Goal: Task Accomplishment & Management: Use online tool/utility

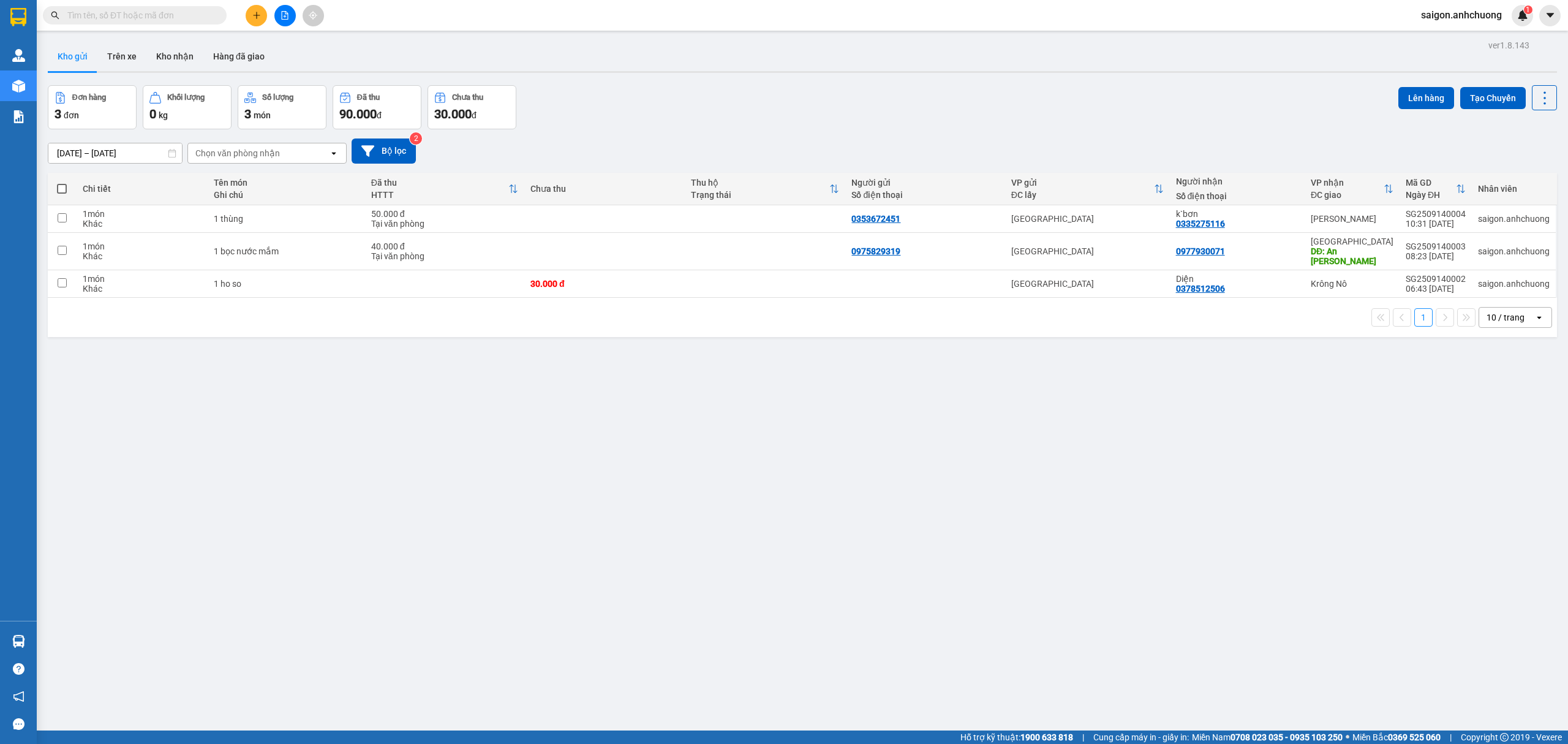
click at [259, 25] on button at bounding box center [256, 15] width 22 height 22
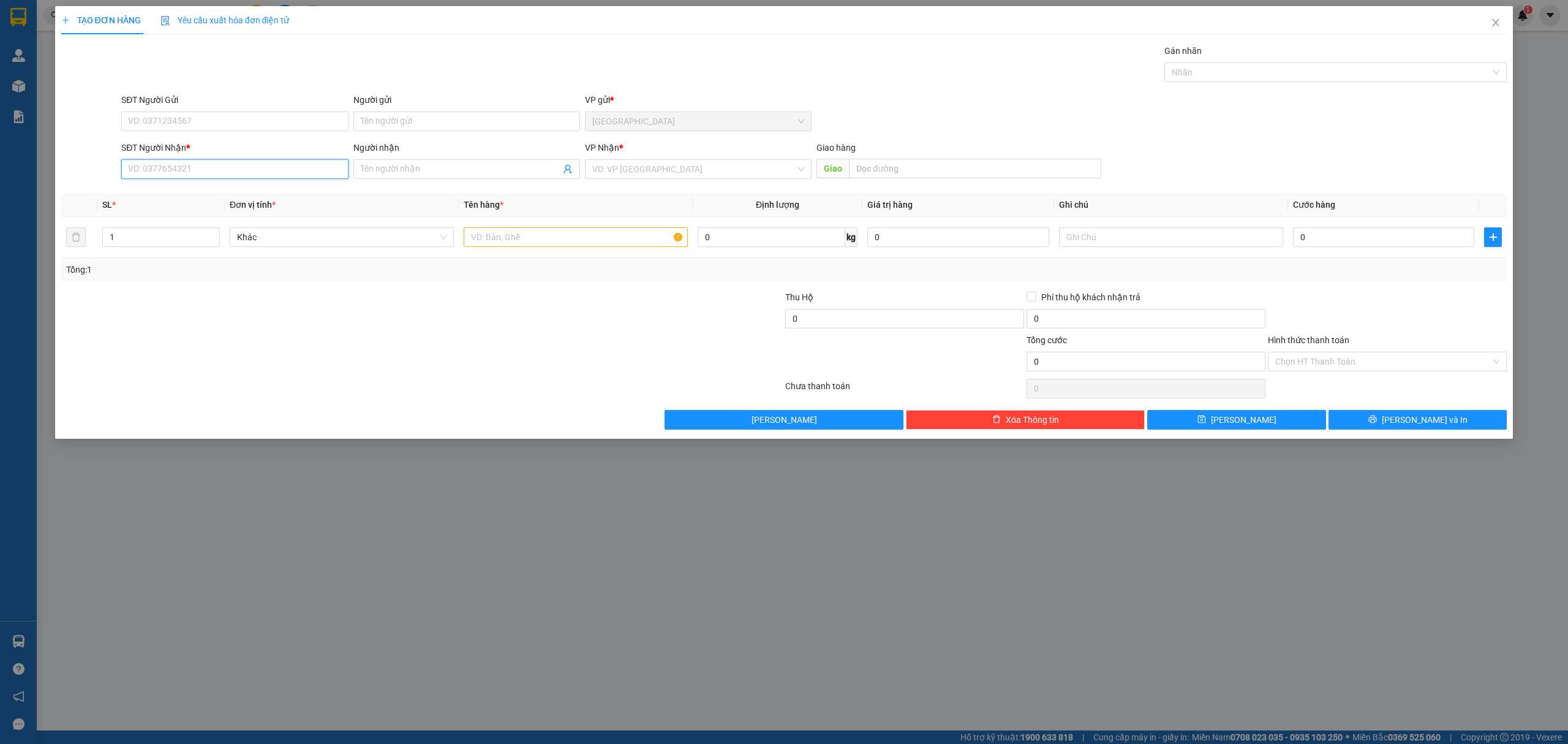
click at [231, 175] on input "SĐT Người Nhận *" at bounding box center [235, 169] width 226 height 20
click at [234, 200] on div "0345010593 - [PERSON_NAME]" at bounding box center [234, 195] width 212 height 13
type input "0345010593"
type input "phúc"
type input "0345010593"
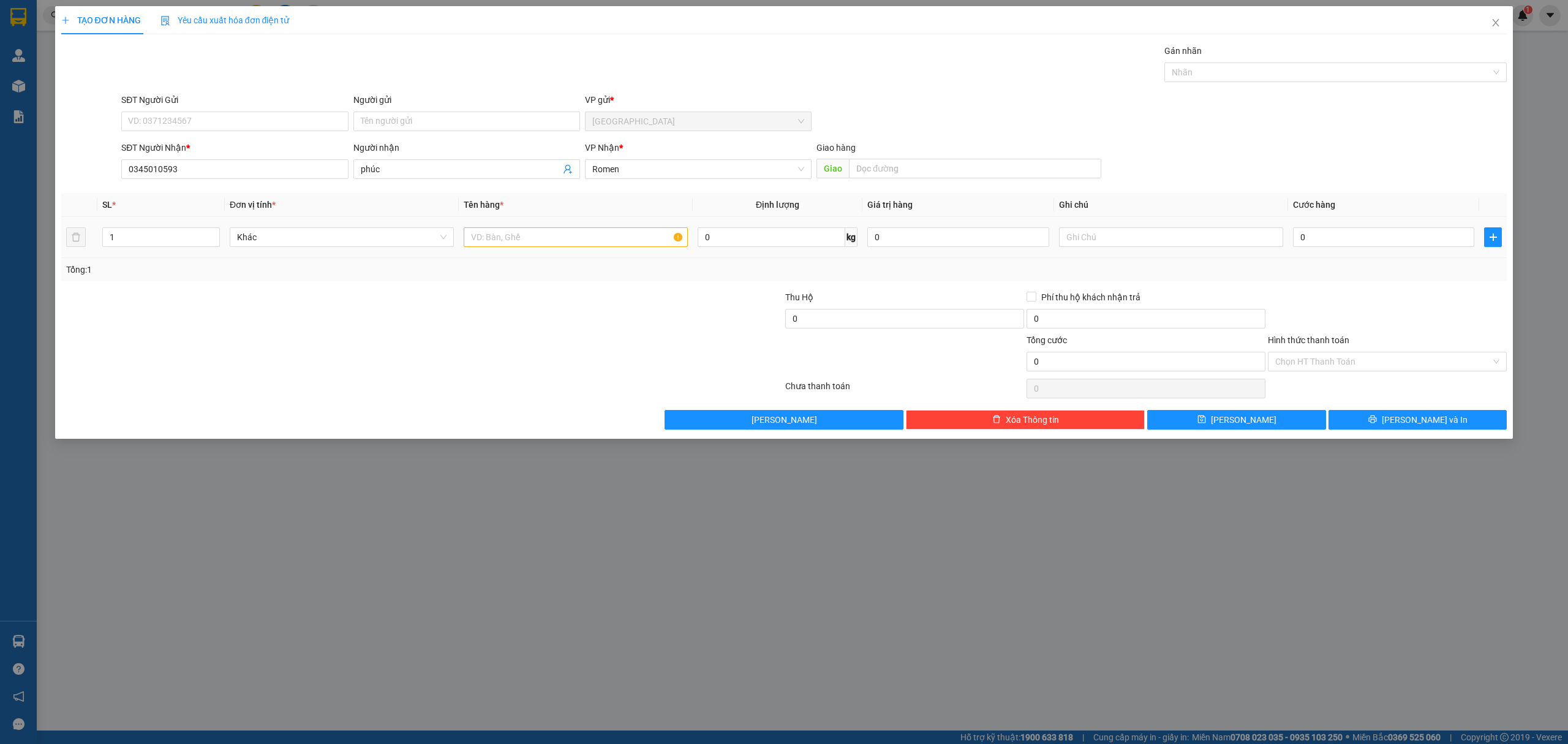
drag, startPoint x: 576, startPoint y: 222, endPoint x: 574, endPoint y: 238, distance: 16.1
click at [576, 225] on td at bounding box center [576, 237] width 234 height 41
click at [574, 239] on input "text" at bounding box center [576, 237] width 224 height 20
click at [630, 242] on input "1 kiện" at bounding box center [576, 237] width 224 height 20
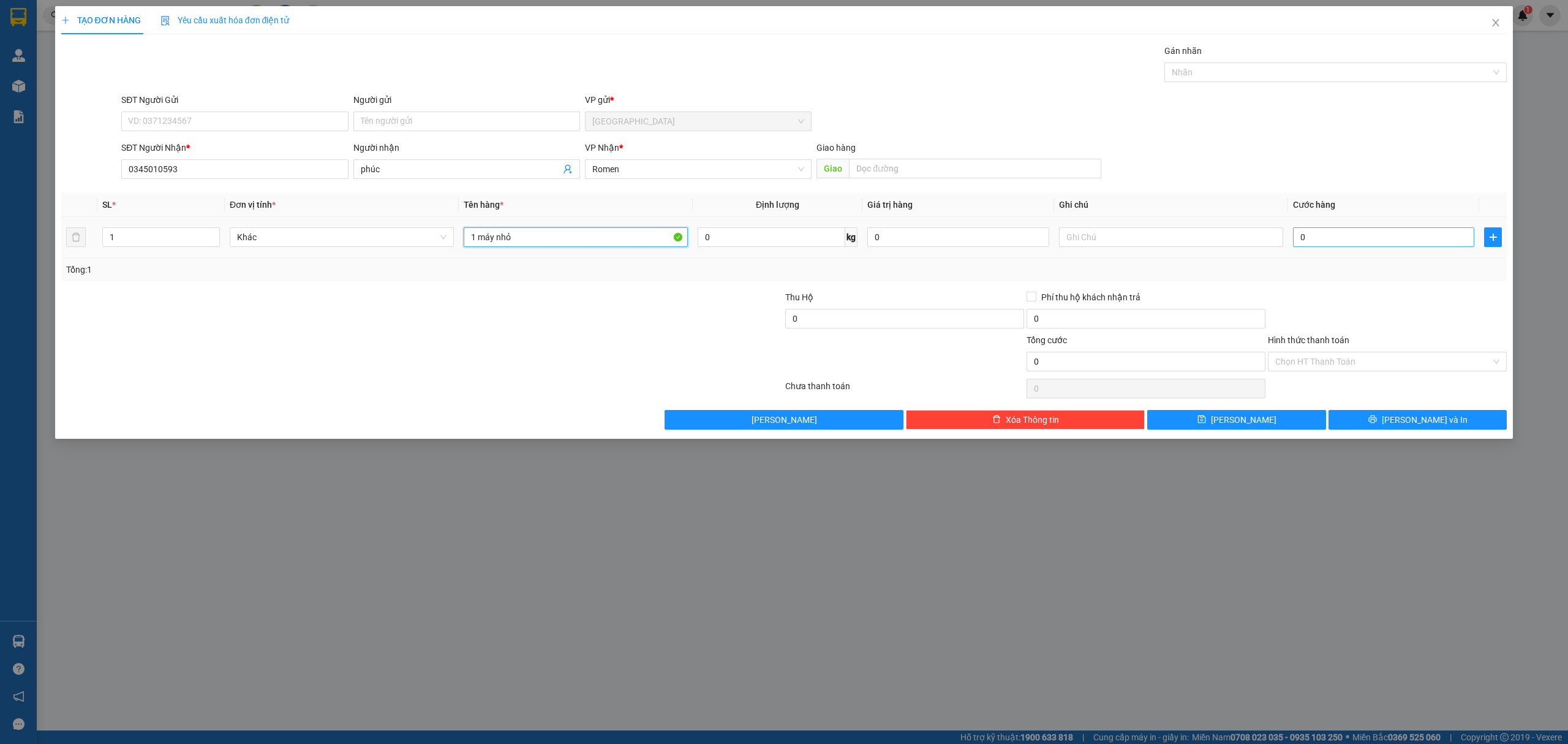
type input "1 máy nhỏ"
click at [1417, 245] on input "0" at bounding box center [1384, 237] width 182 height 20
type input "5"
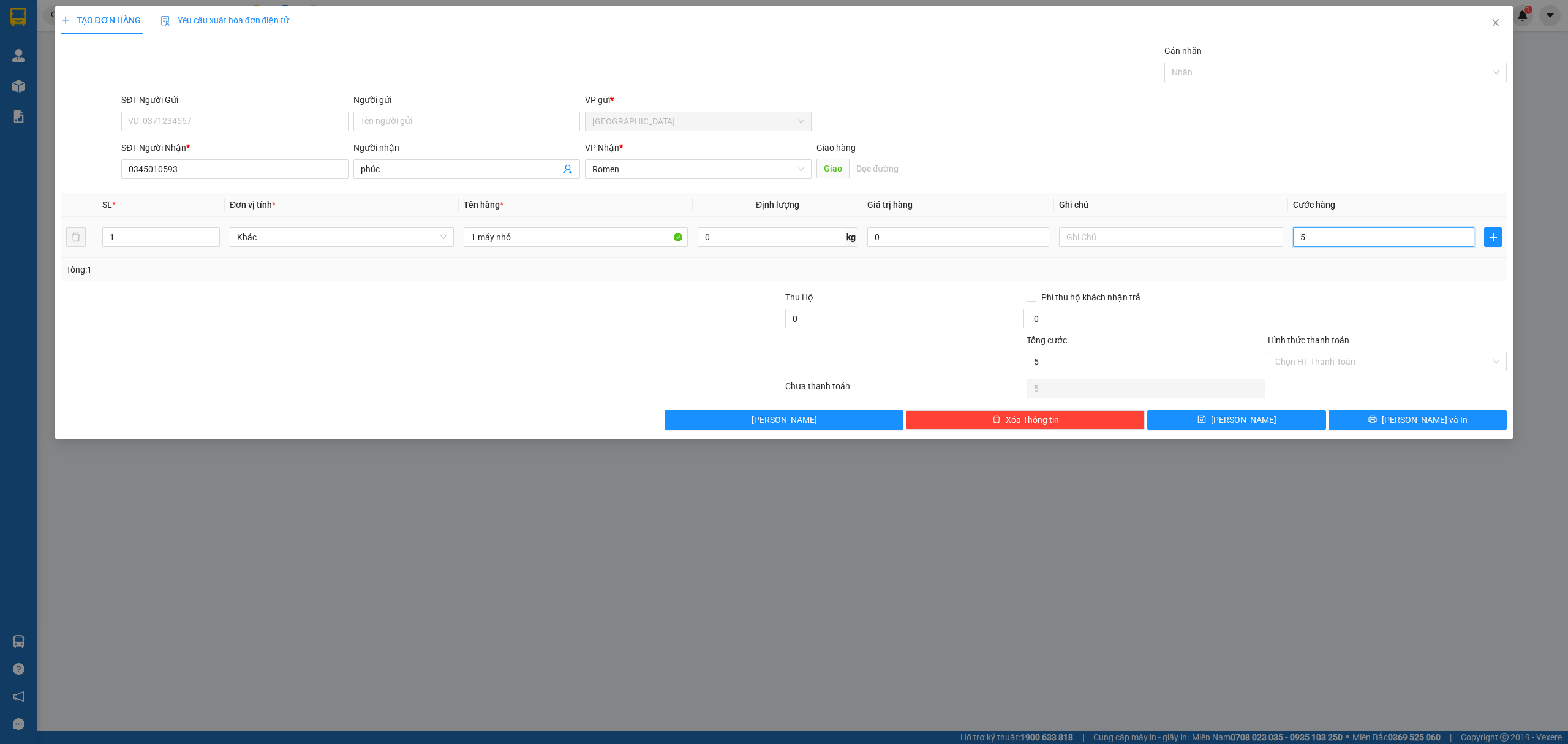
type input "50"
type input "500"
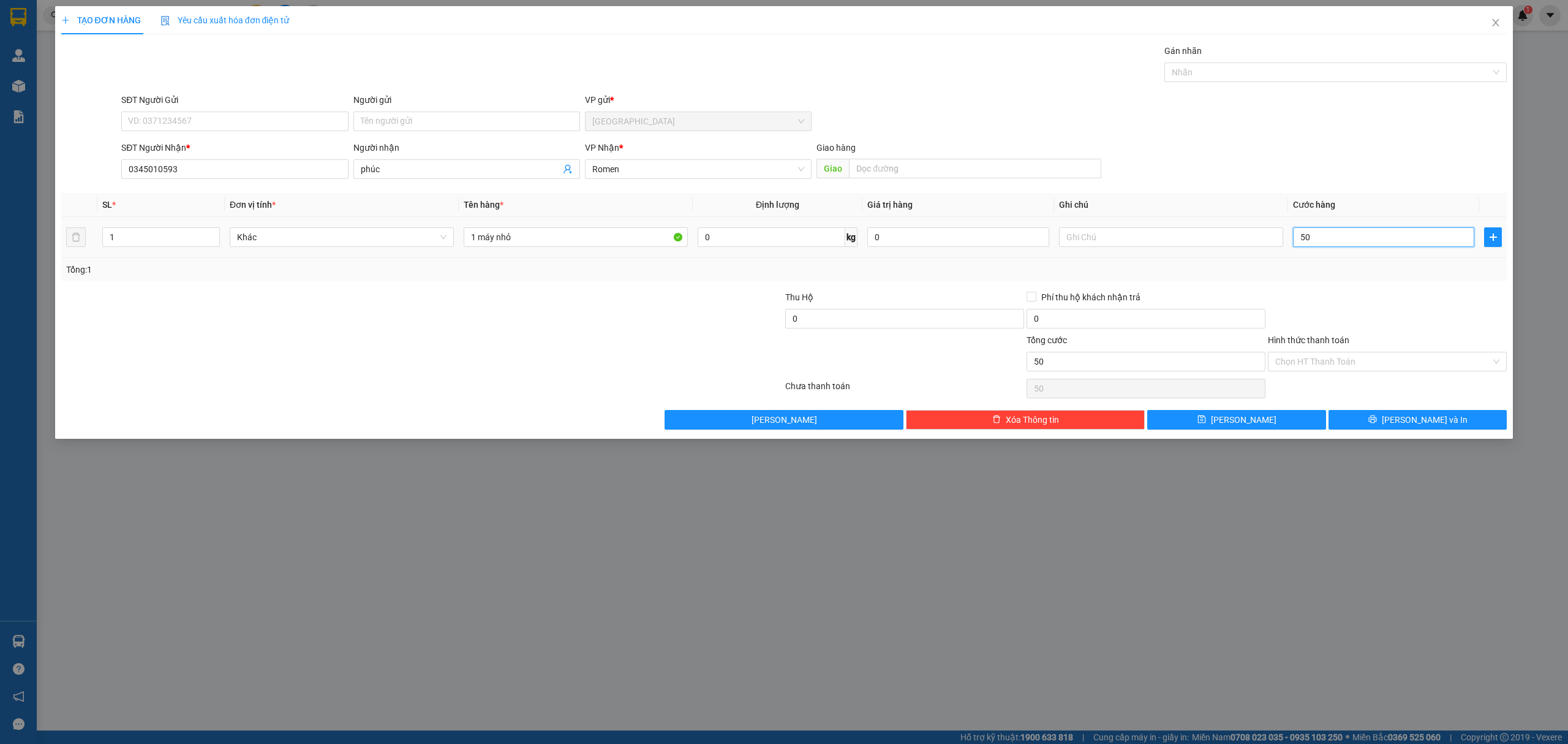
type input "500"
type input "5.000"
type input "50.000"
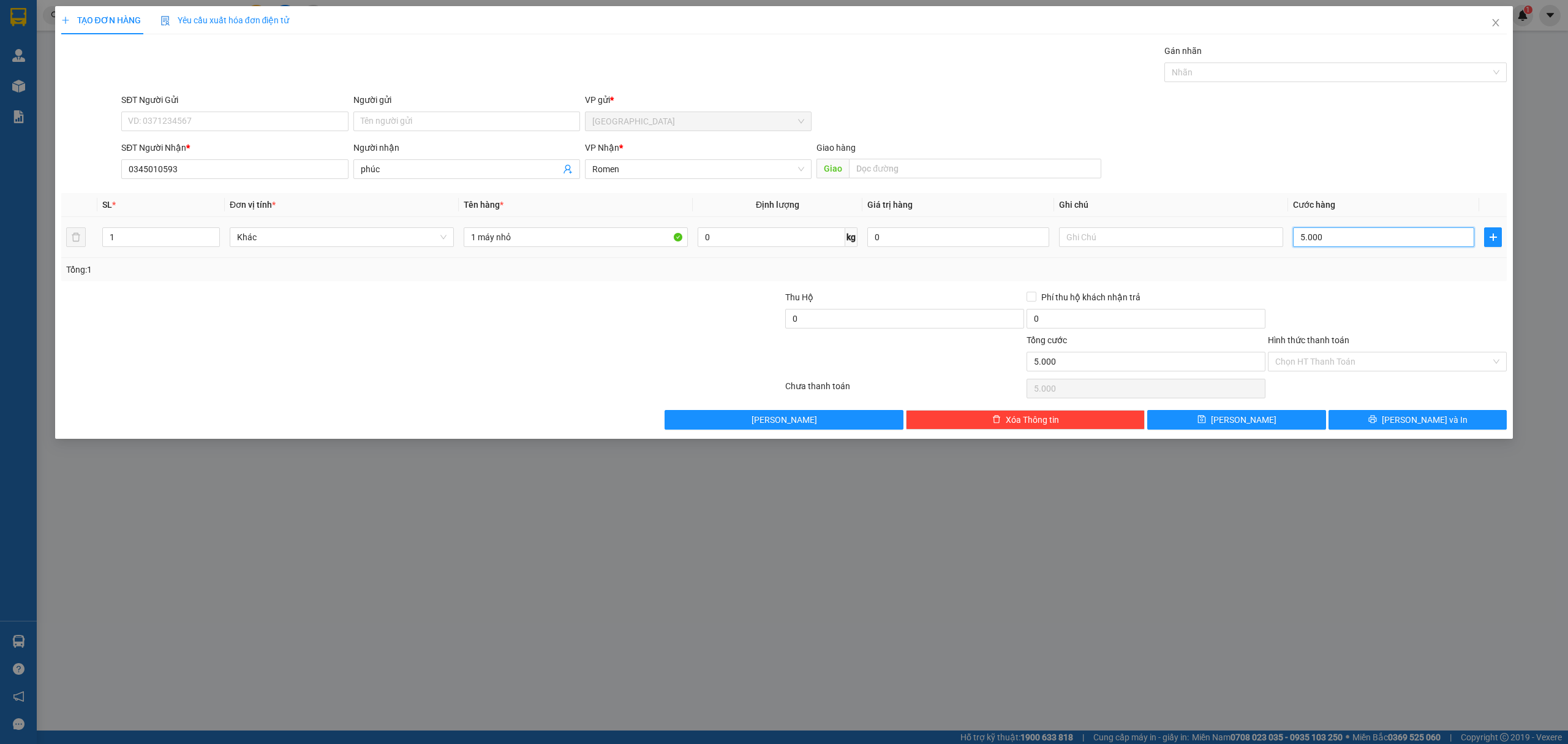
type input "50.000"
click at [1415, 425] on span "[PERSON_NAME] và In" at bounding box center [1424, 420] width 86 height 13
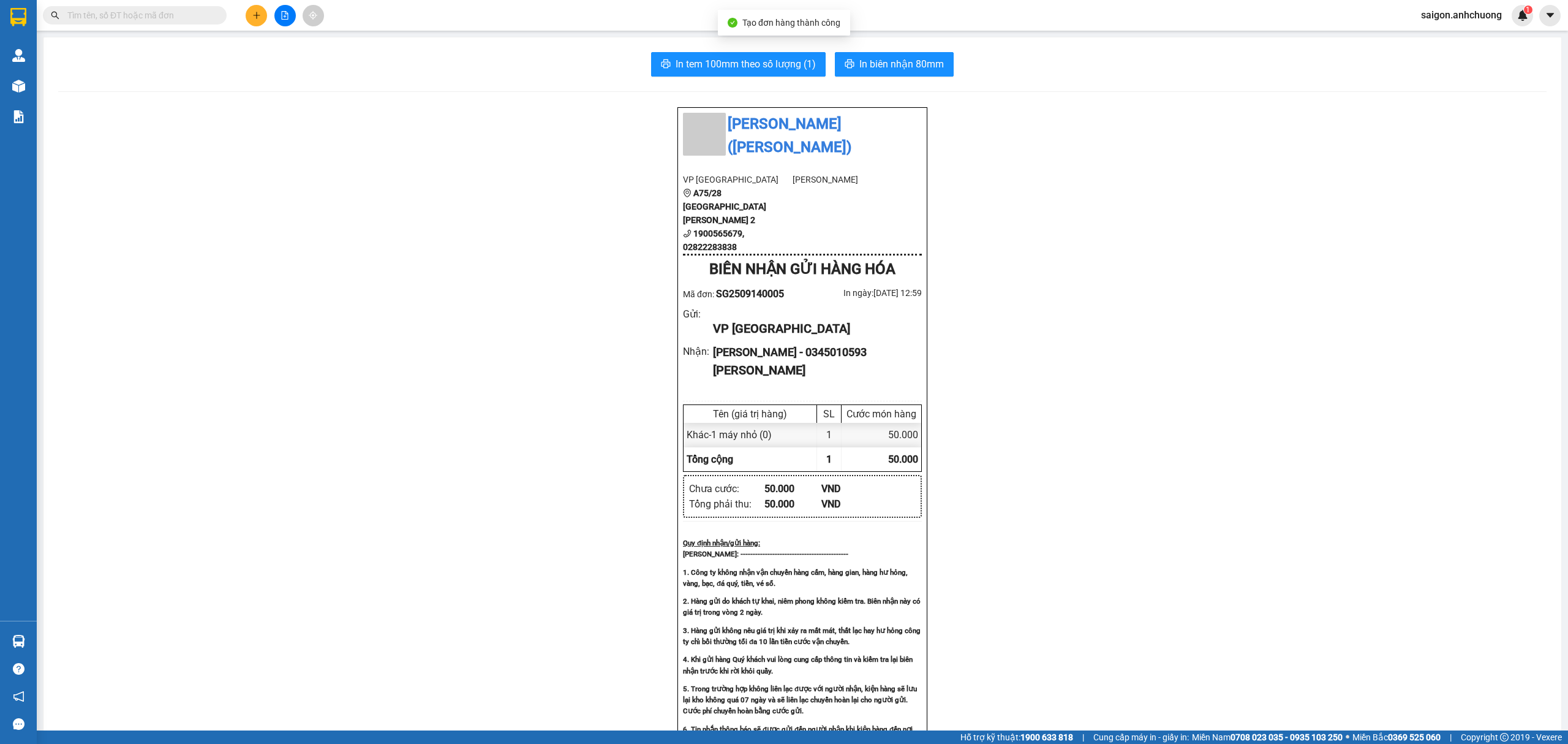
click at [806, 51] on div "In tem 100mm theo số [PERSON_NAME] (1) In [PERSON_NAME] 80mm [PERSON_NAME] ([PE…" at bounding box center [803, 542] width 1518 height 1010
click at [797, 74] on button "In tem 100mm theo số lượng (1)" at bounding box center [739, 65] width 175 height 25
click at [807, 67] on span "In tem 100mm theo số lượng (1)" at bounding box center [746, 64] width 141 height 15
click at [912, 65] on span "In biên nhận 80mm" at bounding box center [901, 64] width 85 height 15
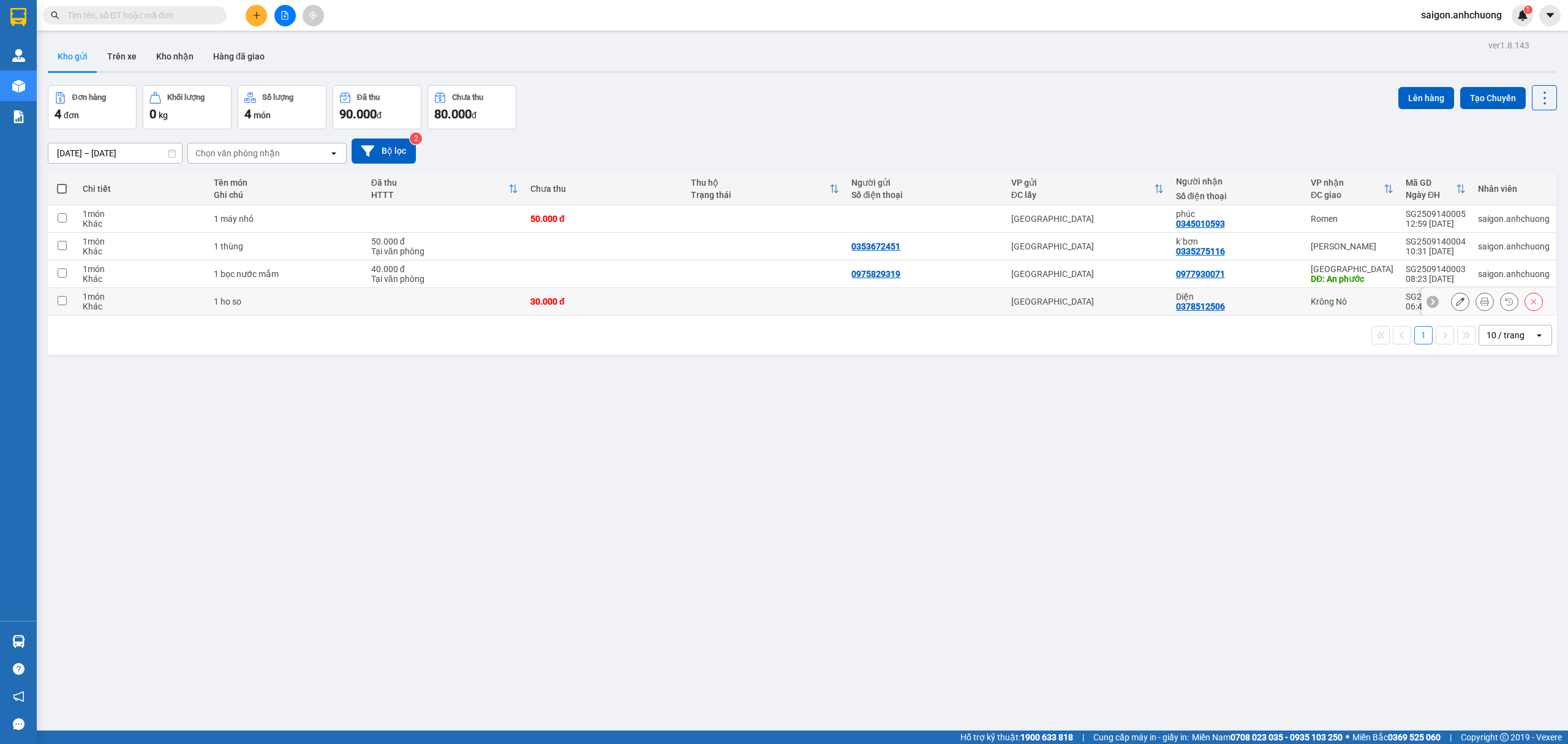
click at [126, 306] on div "Khác" at bounding box center [143, 306] width 120 height 10
checkbox input "true"
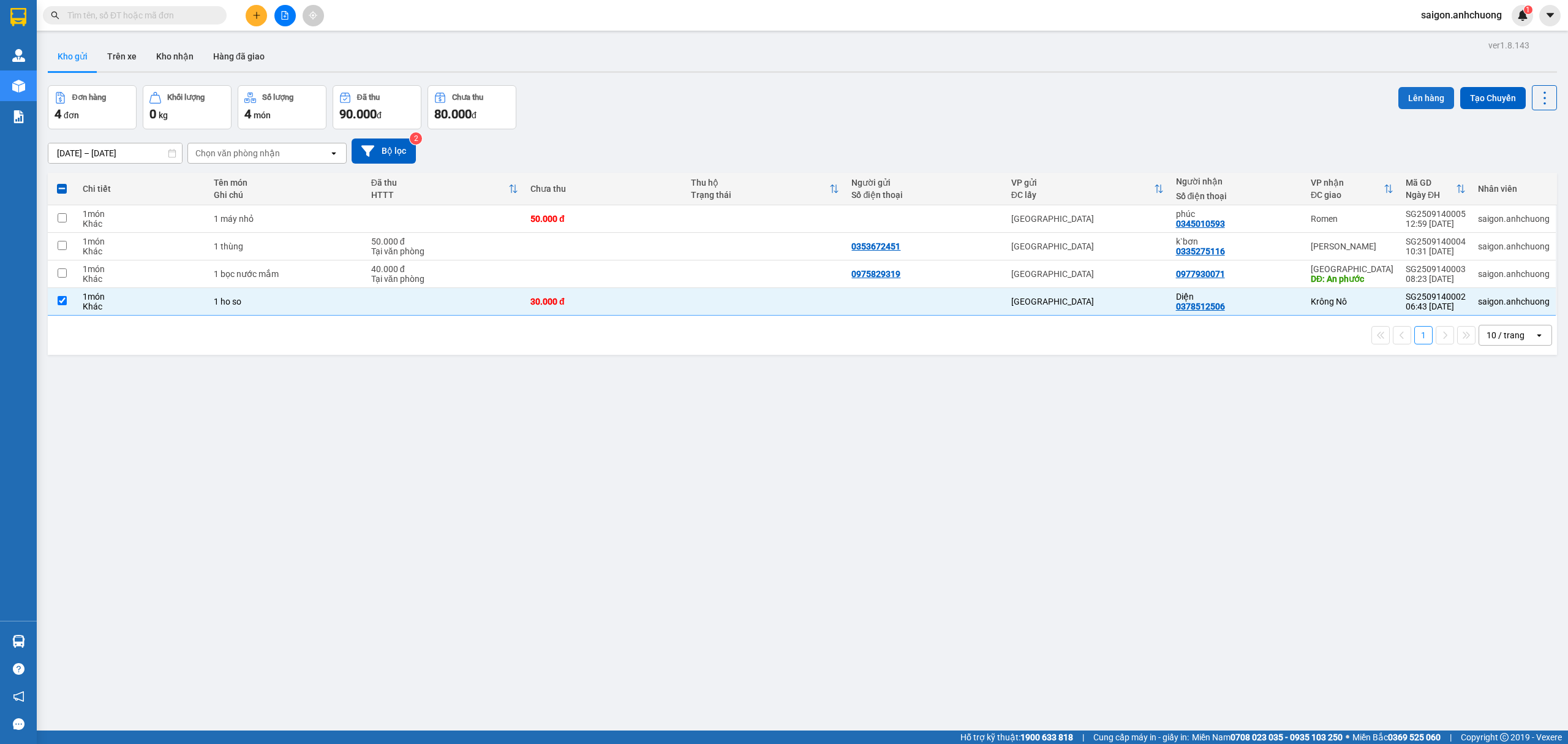
click at [1411, 90] on button "Lên hàng" at bounding box center [1426, 97] width 56 height 22
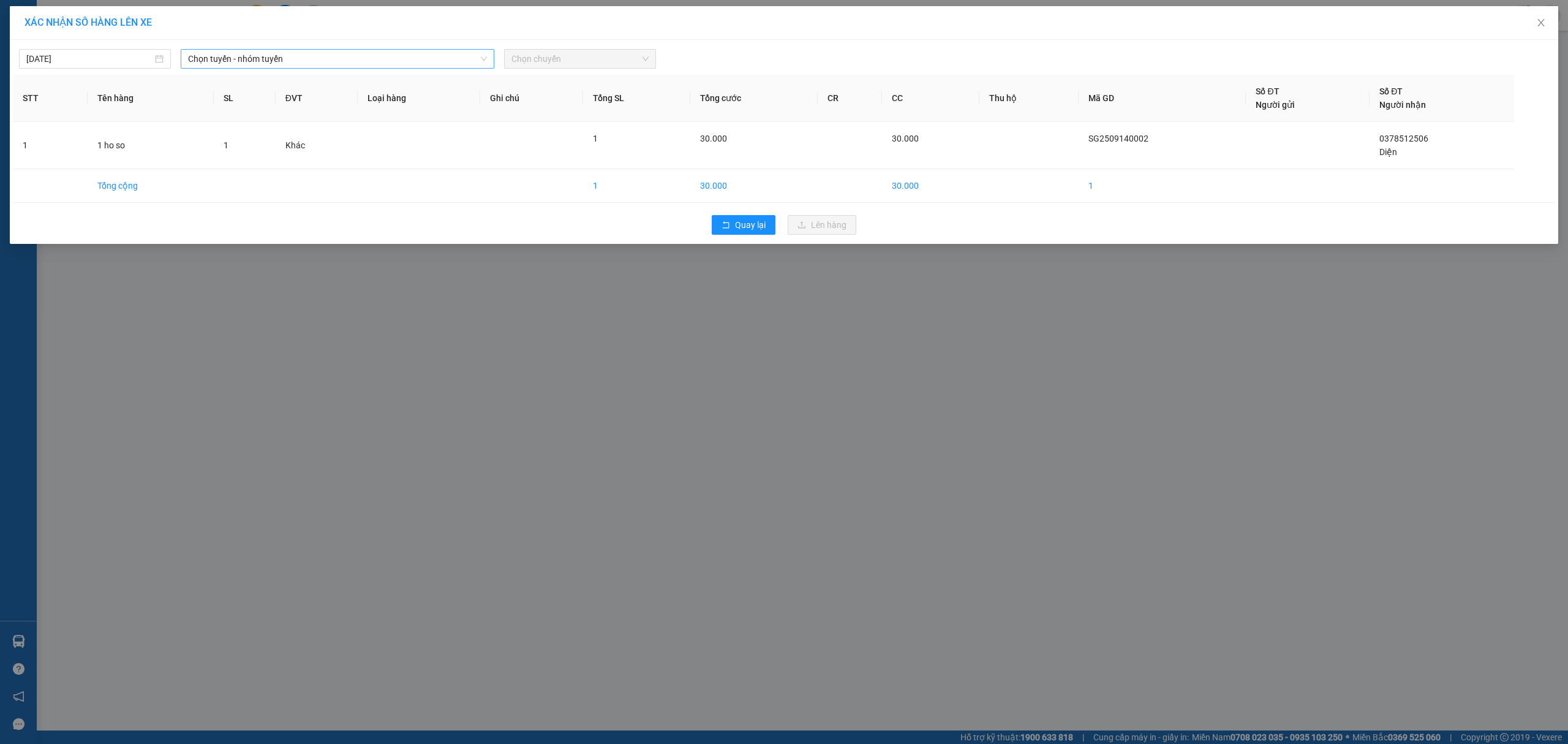
click at [283, 59] on span "Chọn tuyến - nhóm tuyến" at bounding box center [338, 58] width 299 height 18
drag, startPoint x: 266, startPoint y: 144, endPoint x: 329, endPoint y: 124, distance: 66.1
click at [267, 144] on li "Sài Gòn - Đam Rông" at bounding box center [338, 143] width 314 height 20
click at [582, 60] on span "Chọn chuyến" at bounding box center [580, 58] width 137 height 18
click at [557, 118] on div "07:01 (TC) - 50H-29.456" at bounding box center [559, 123] width 96 height 13
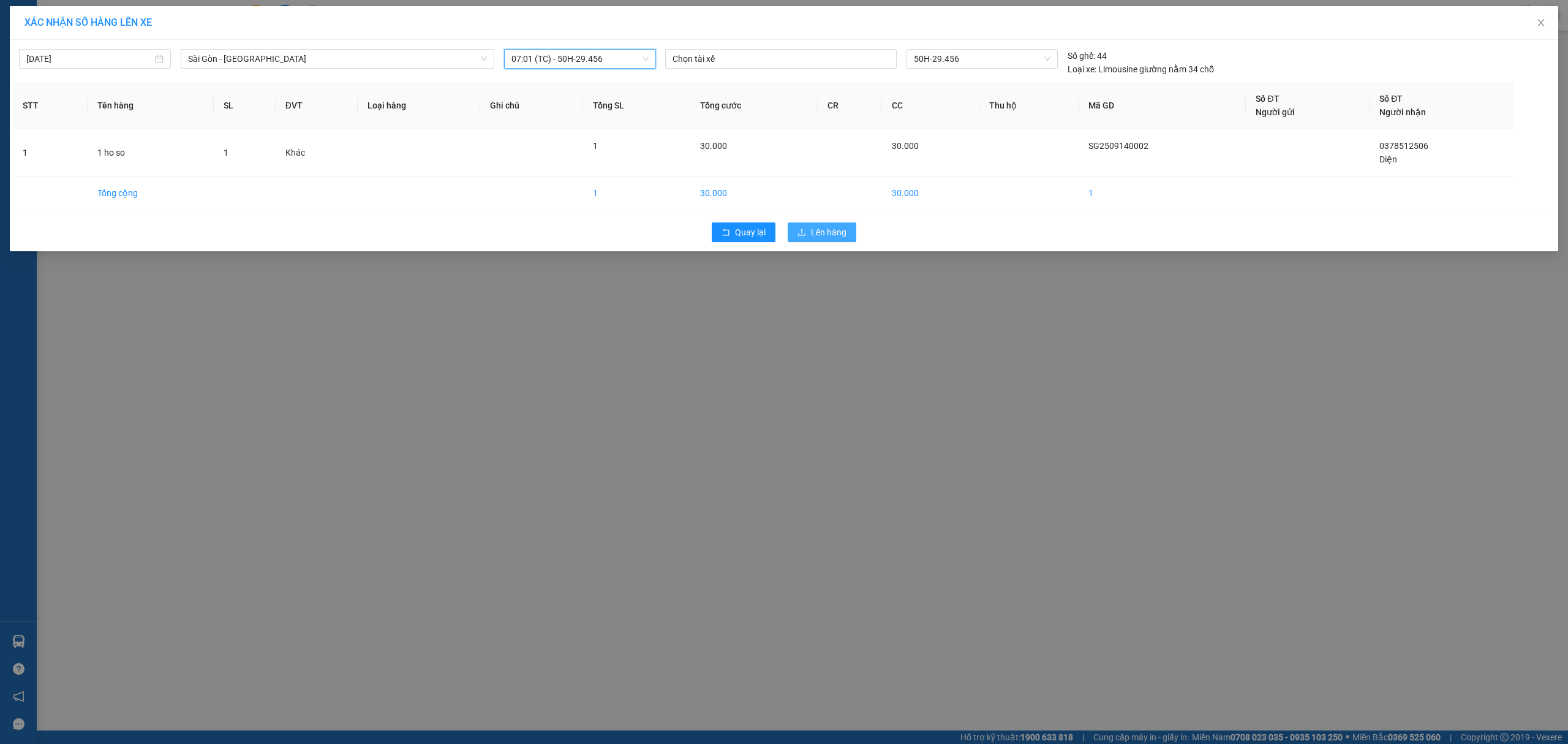
click at [817, 226] on span "Lên hàng" at bounding box center [828, 232] width 35 height 13
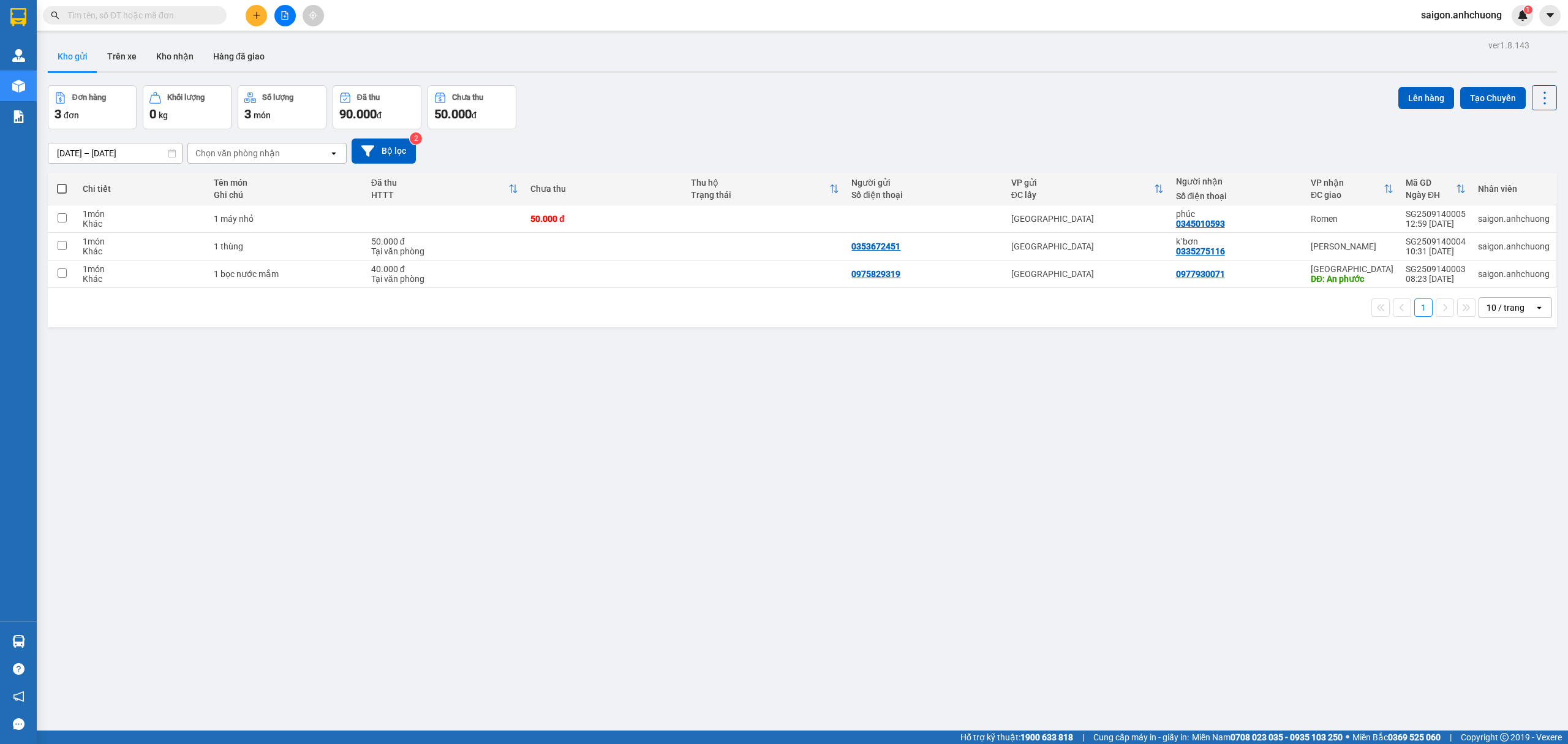
click at [205, 11] on input "text" at bounding box center [140, 15] width 145 height 13
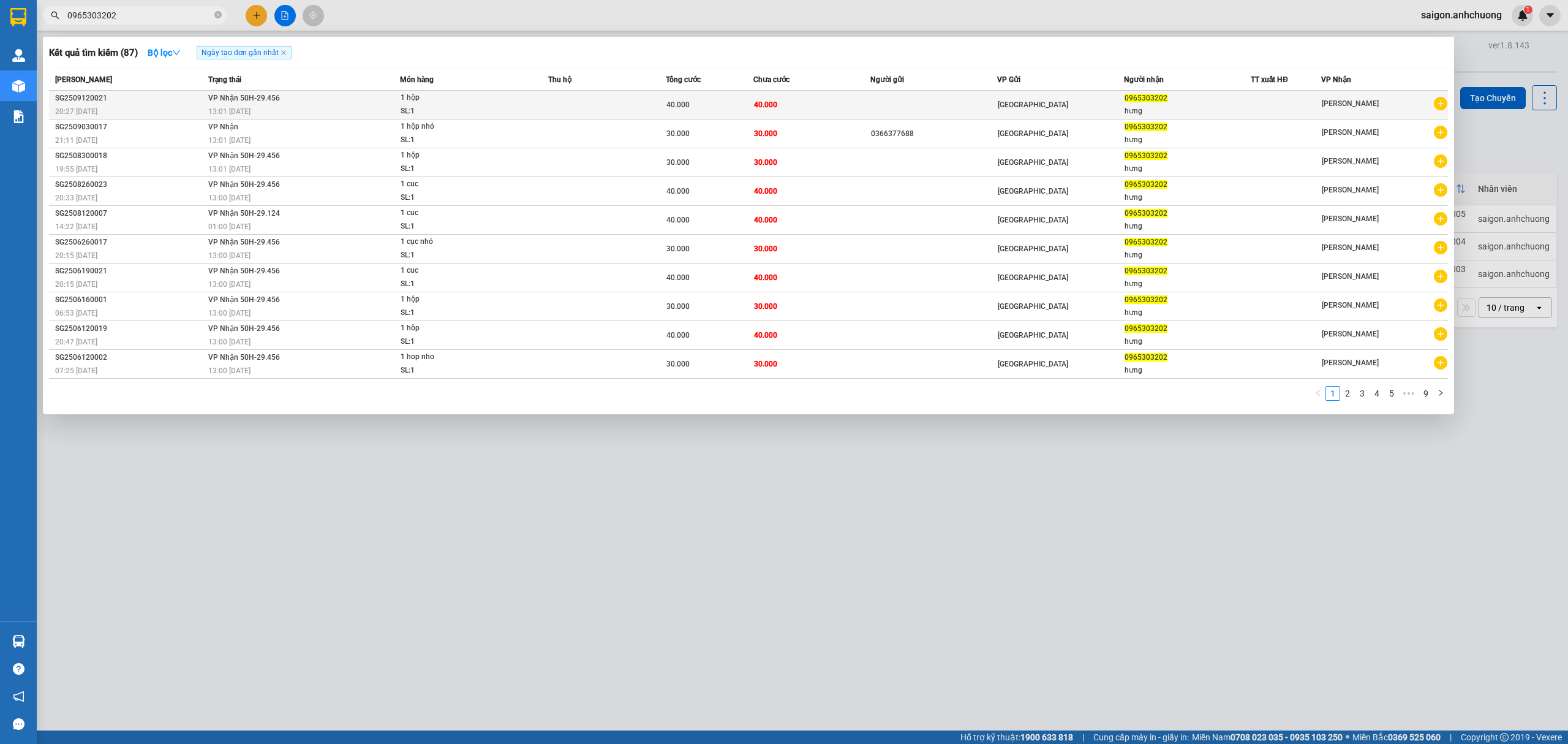
type input "0965303202"
click at [287, 106] on div "13:01 - 13/09" at bounding box center [304, 111] width 192 height 13
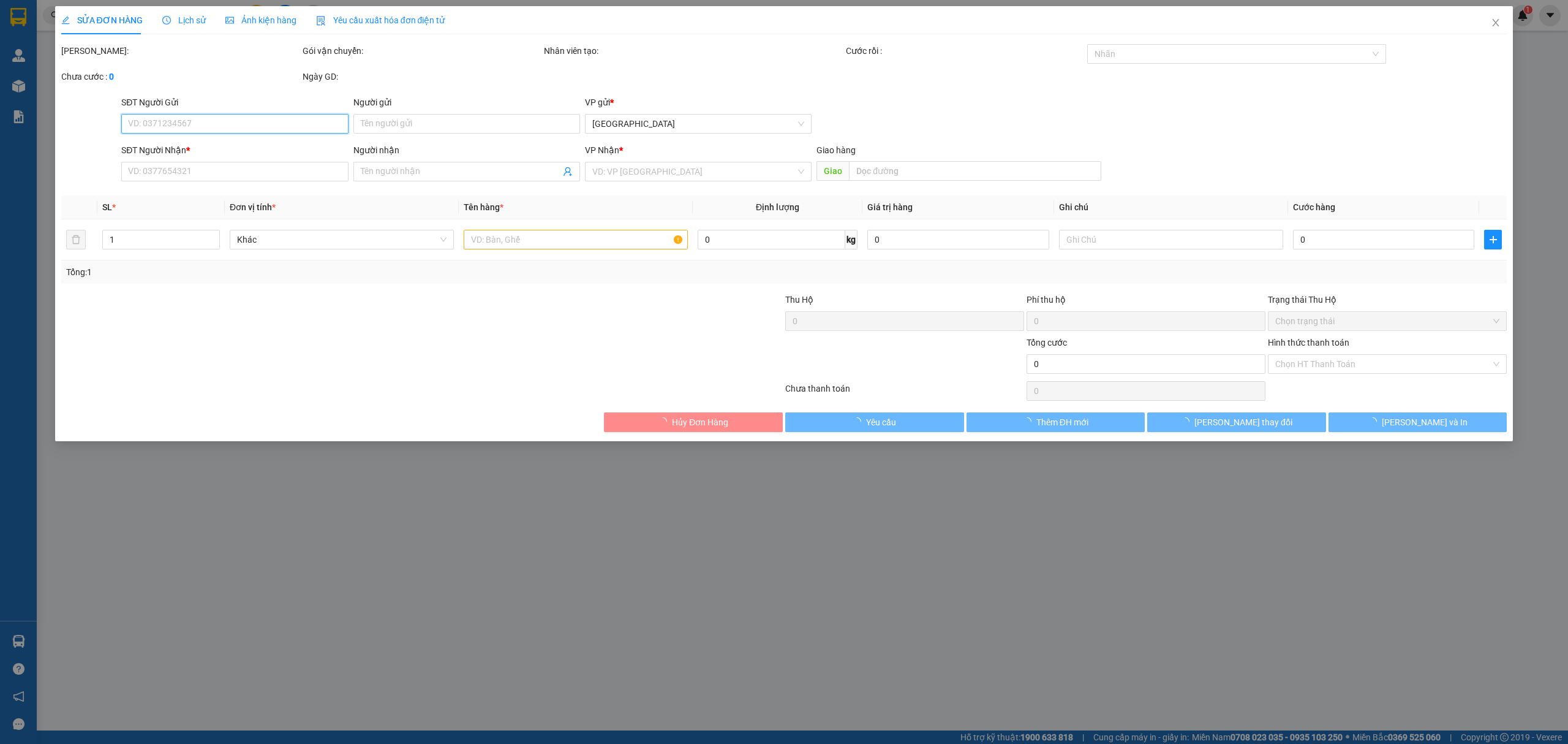
type input "0965303202"
type input "hưng"
type input "40.000"
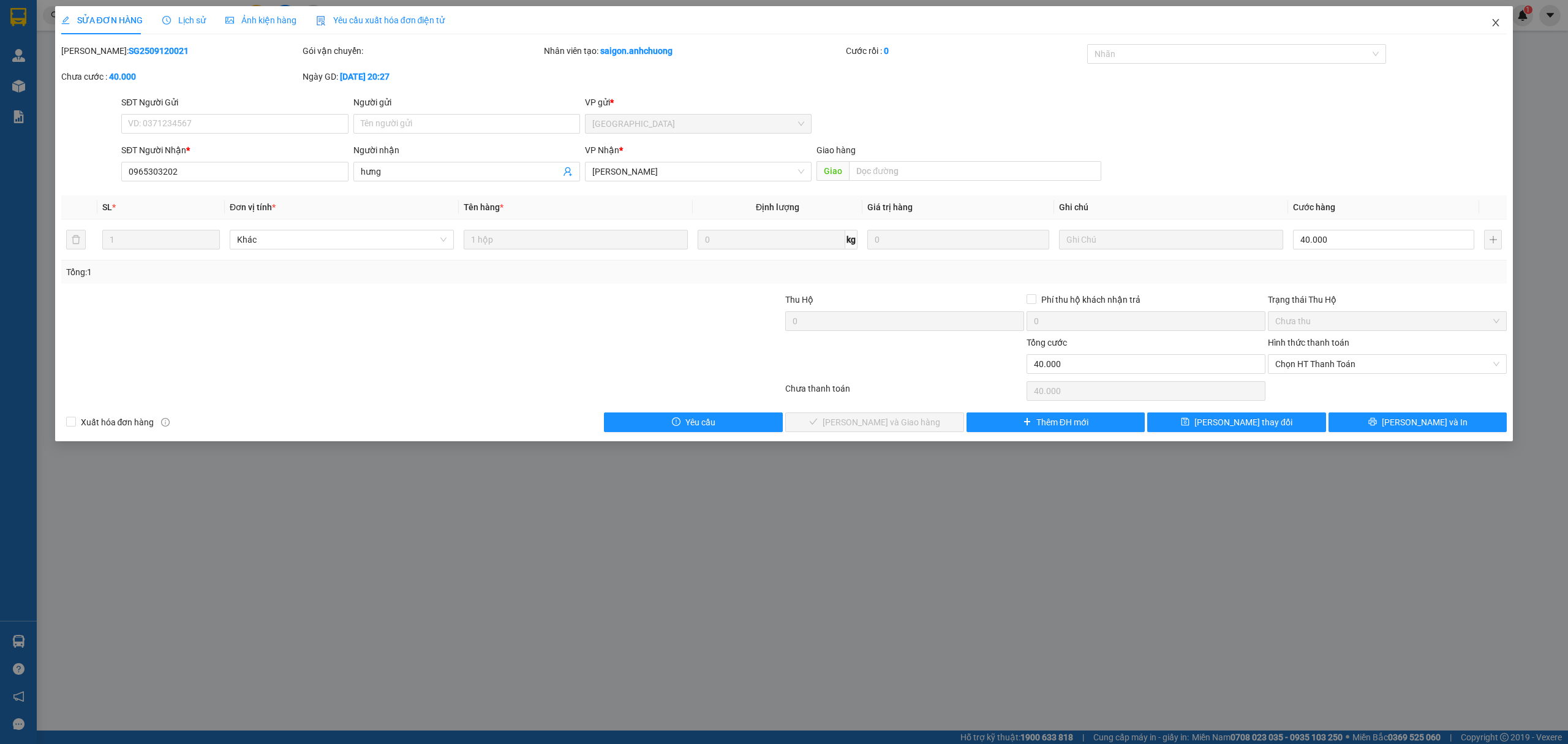
click at [1500, 22] on icon "close" at bounding box center [1496, 23] width 10 height 10
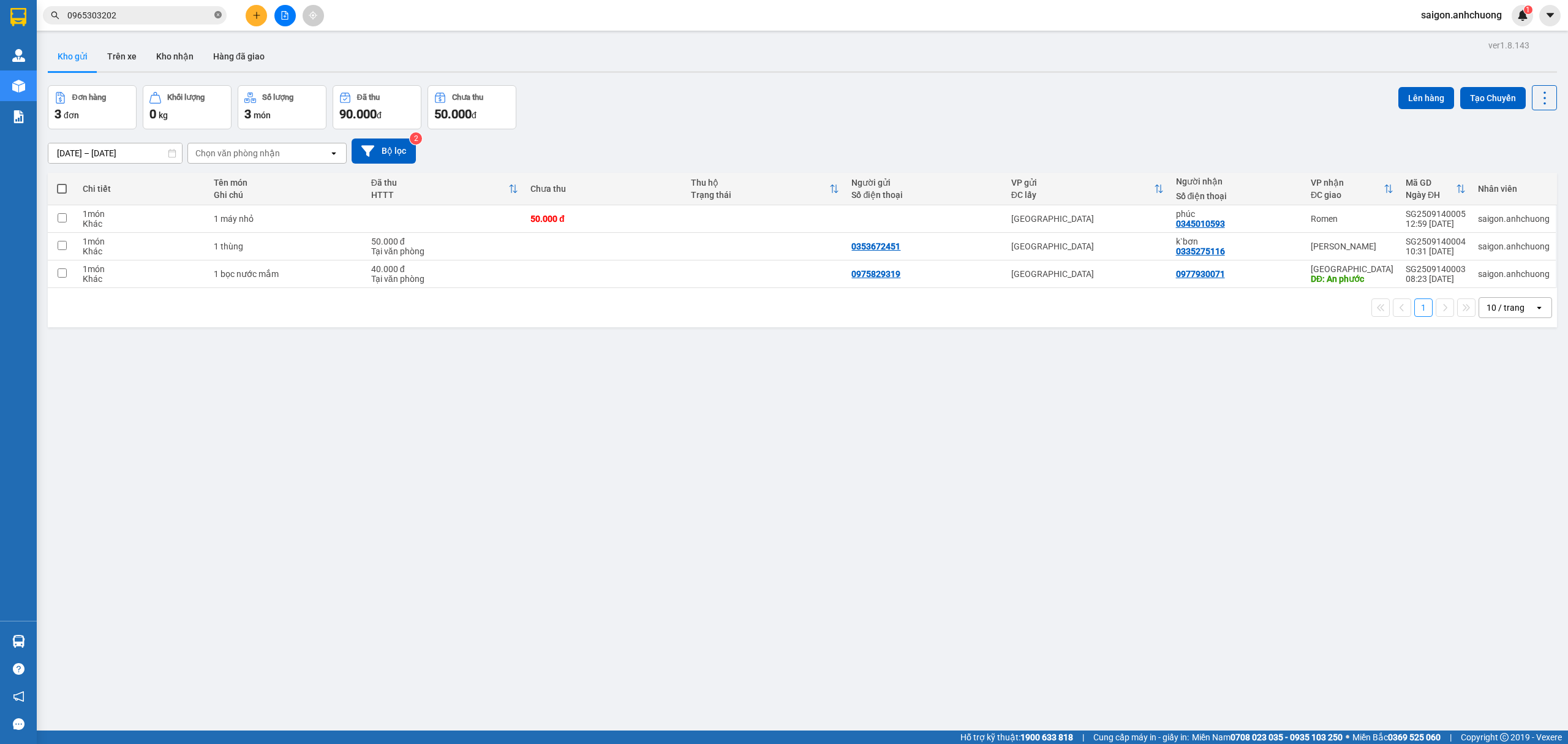
click at [217, 18] on icon "close-circle" at bounding box center [218, 15] width 8 height 8
click at [182, 16] on input "text" at bounding box center [140, 15] width 145 height 13
